Goal: Task Accomplishment & Management: Manage account settings

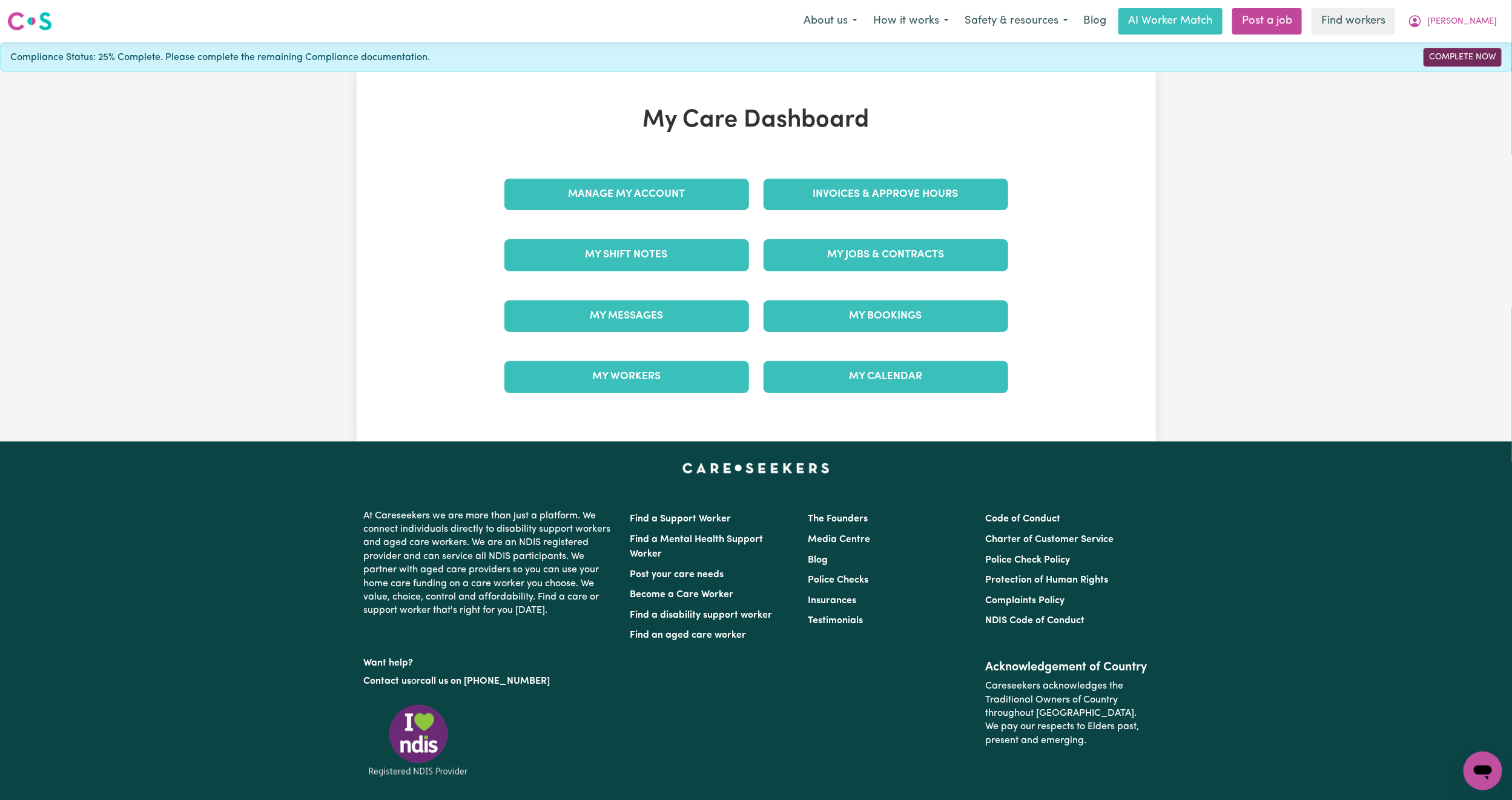
click at [1470, 57] on link "Complete Now" at bounding box center [1462, 57] width 78 height 19
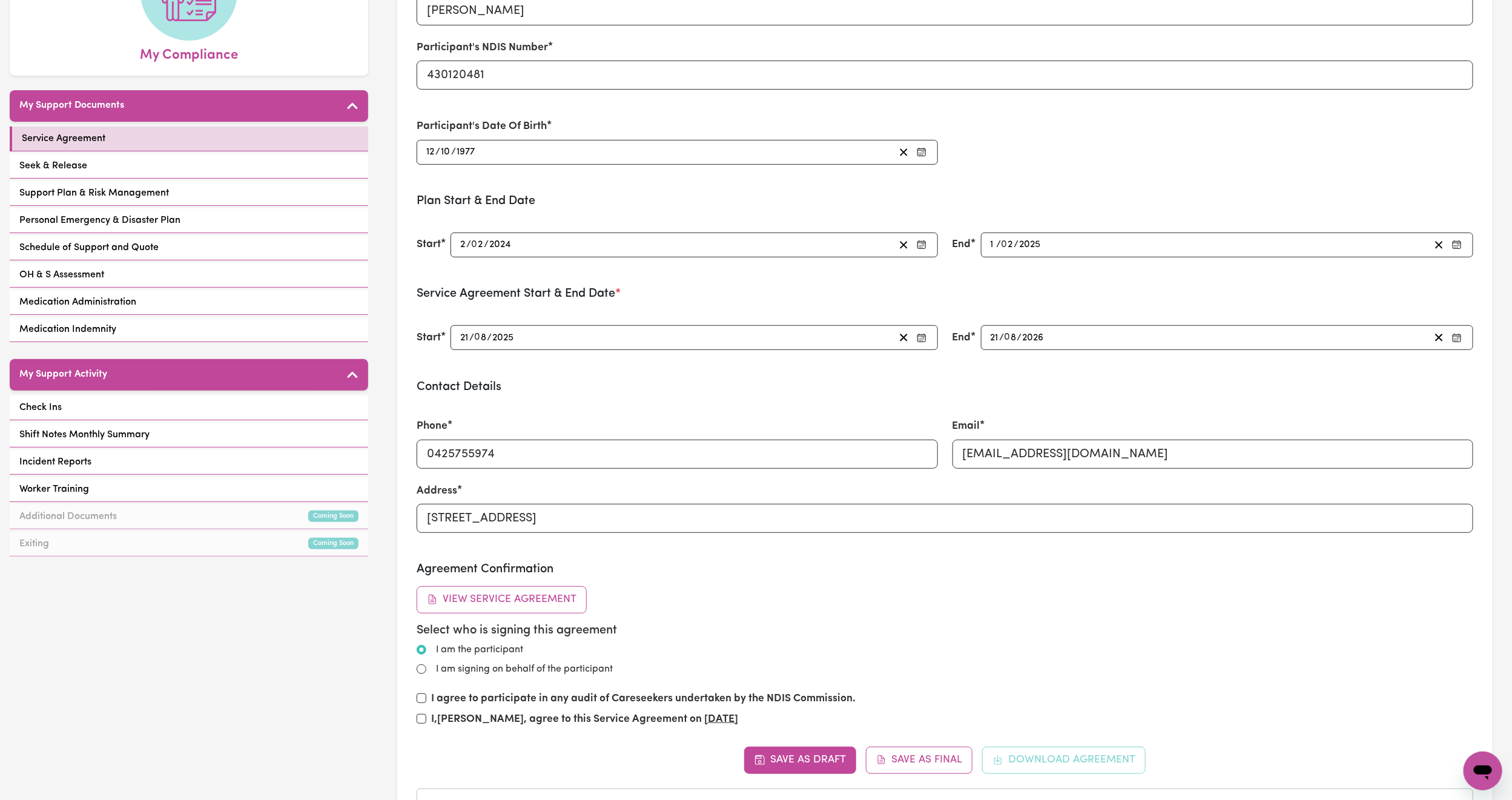
scroll to position [181, 0]
click at [164, 172] on link "Seek & Release" at bounding box center [189, 167] width 359 height 25
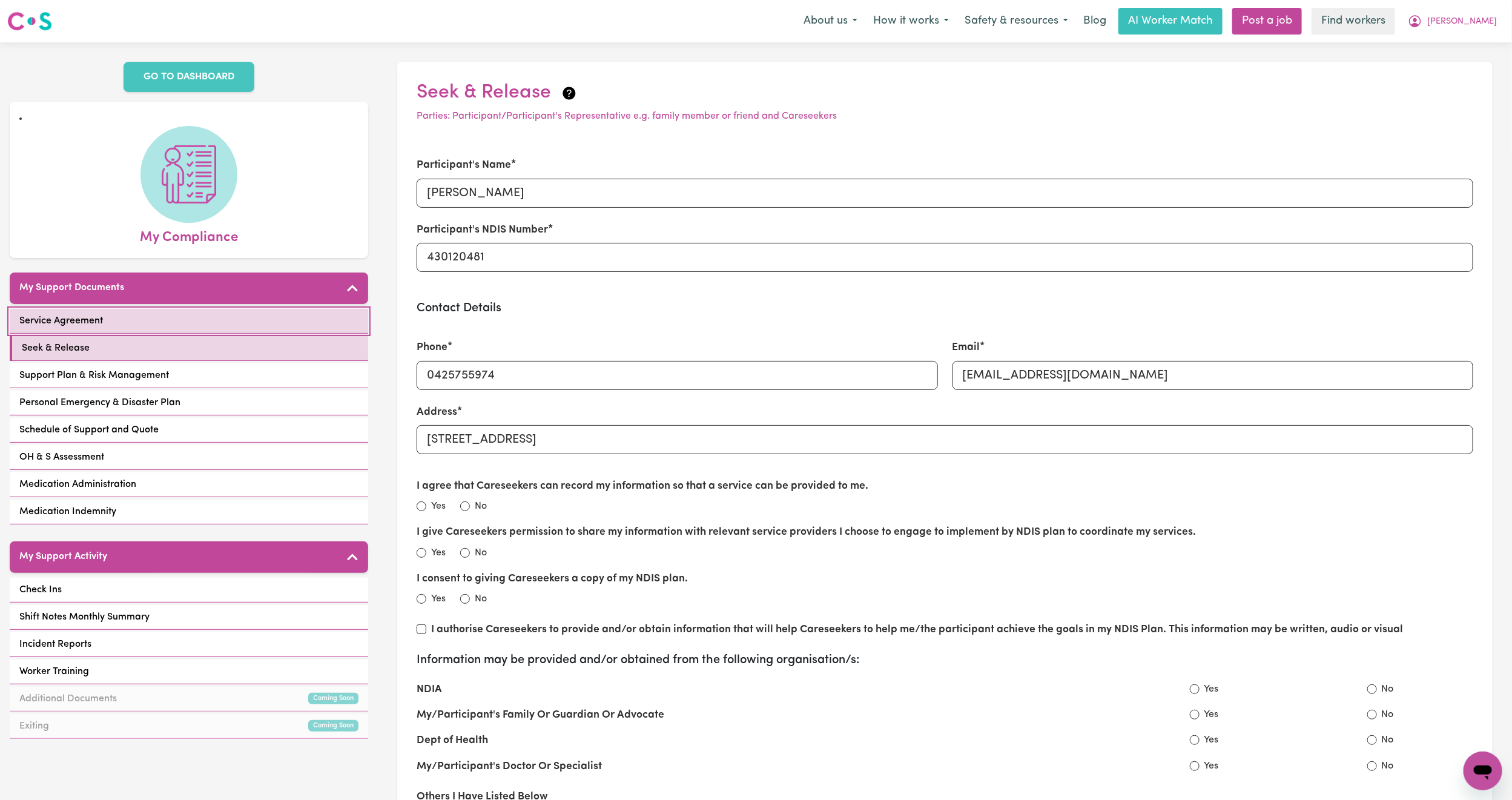
click at [114, 326] on link "Service Agreement" at bounding box center [189, 322] width 359 height 25
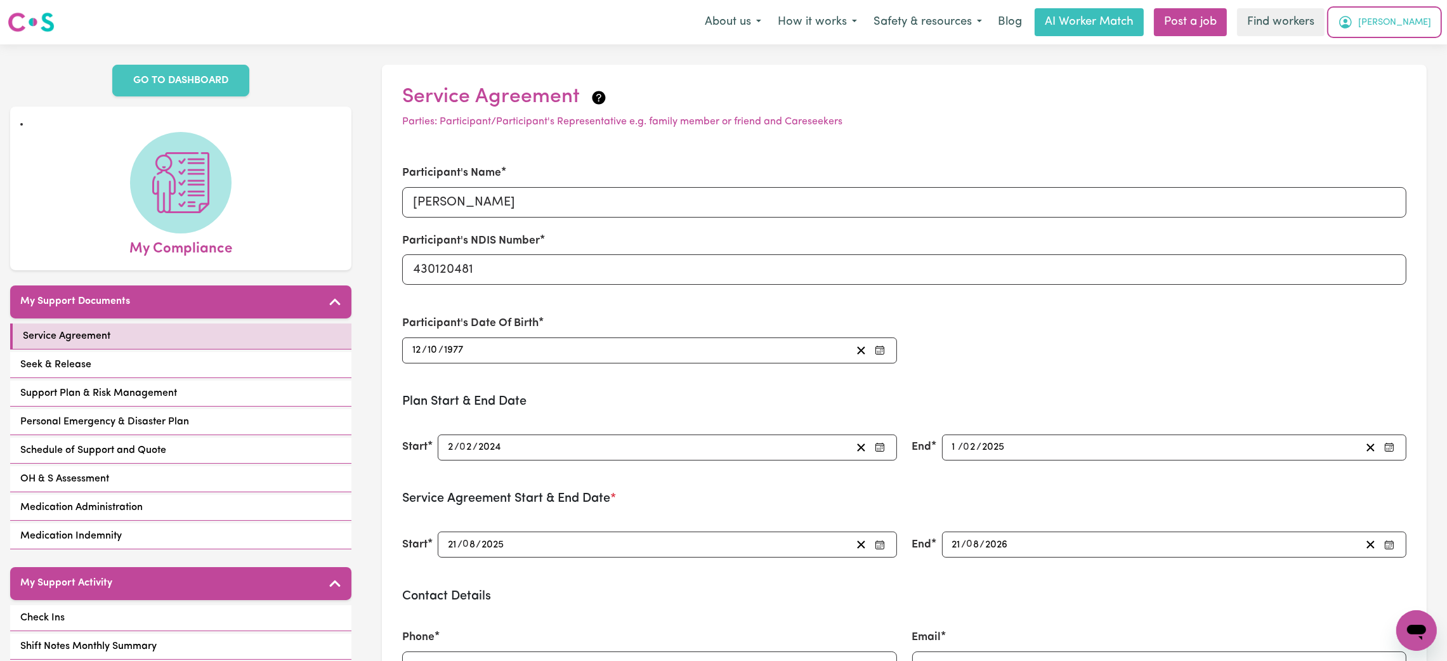
click at [1410, 29] on button "[PERSON_NAME]" at bounding box center [1385, 22] width 110 height 27
click at [1371, 72] on link "Logout" at bounding box center [1389, 73] width 100 height 24
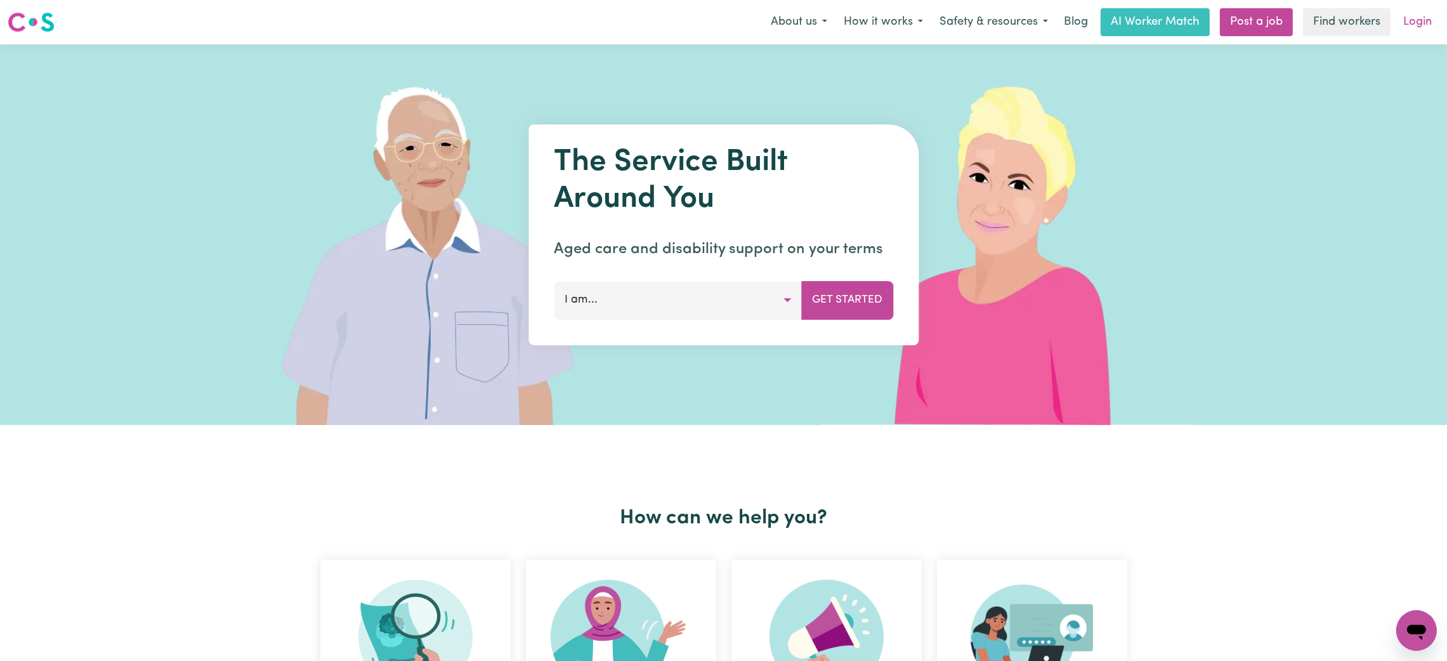
click at [1413, 18] on link "Login" at bounding box center [1418, 22] width 44 height 28
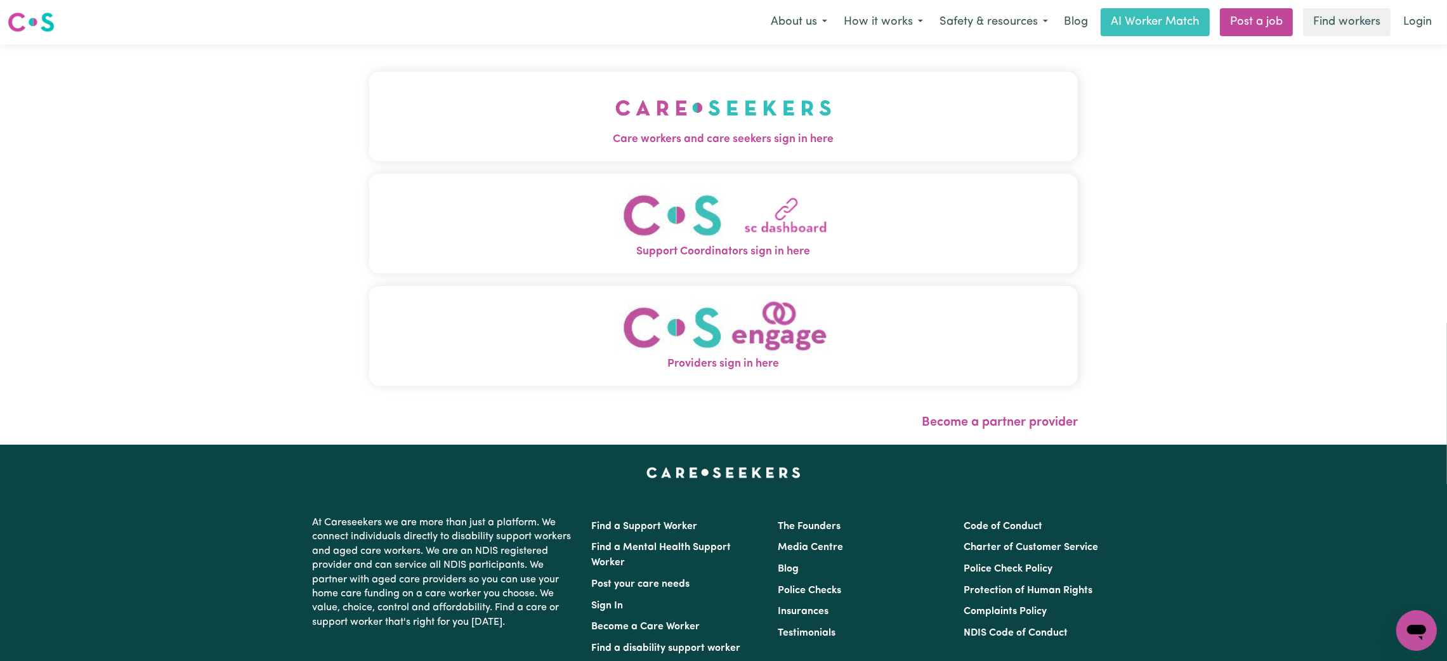
click at [721, 150] on button "Care workers and care seekers sign in here" at bounding box center [723, 116] width 709 height 89
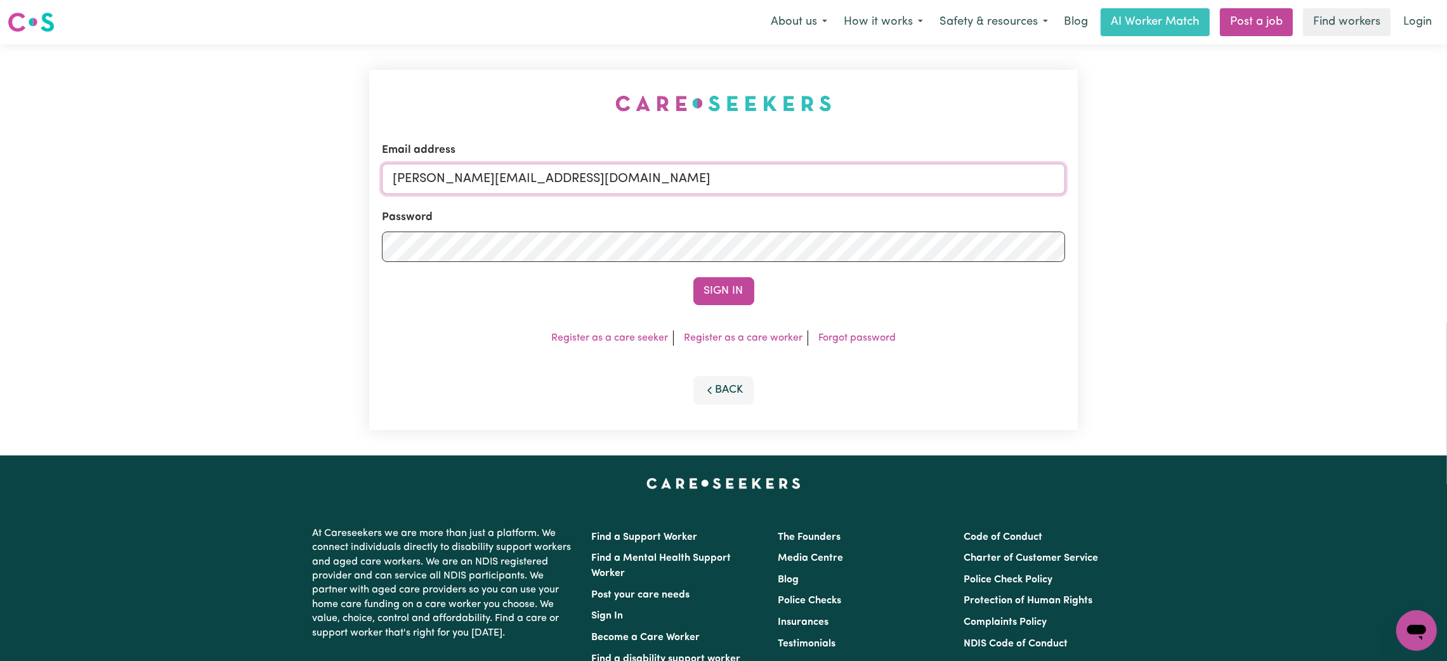
click at [527, 174] on input "[PERSON_NAME][EMAIL_ADDRESS][DOMAIN_NAME]" at bounding box center [723, 179] width 683 height 30
click at [686, 232] on form "Email address [EMAIL_ADDRESS][PERSON_NAME][DOMAIN_NAME] Password Sign In" at bounding box center [723, 223] width 683 height 163
type input "superuser~[EMAIL_ADDRESS][DOMAIN_NAME]"
click at [693, 277] on button "Sign In" at bounding box center [723, 291] width 61 height 28
